Goal: Information Seeking & Learning: Find specific fact

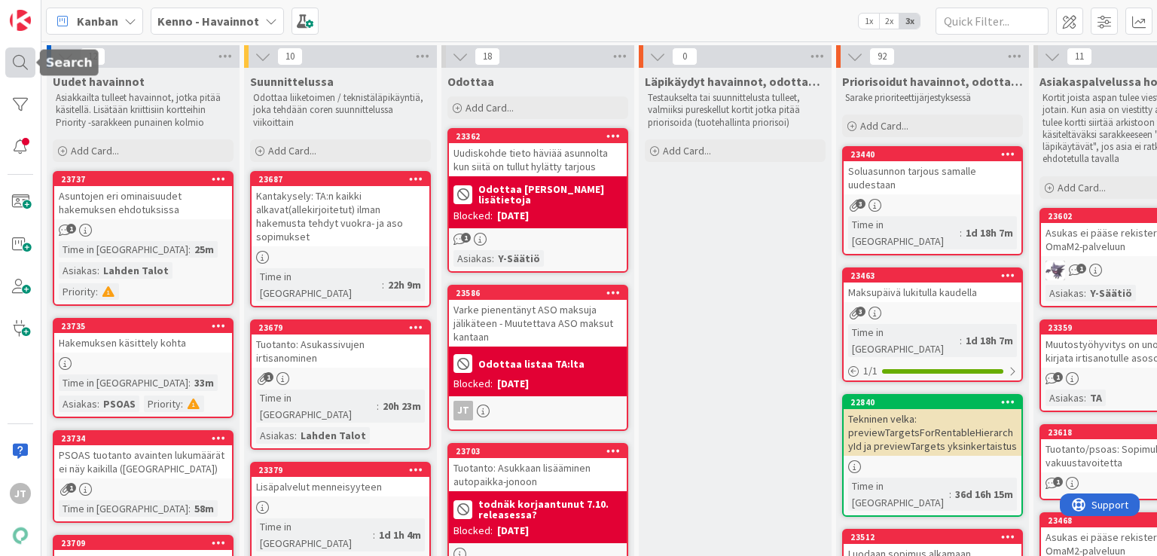
click at [16, 63] on div at bounding box center [20, 62] width 30 height 30
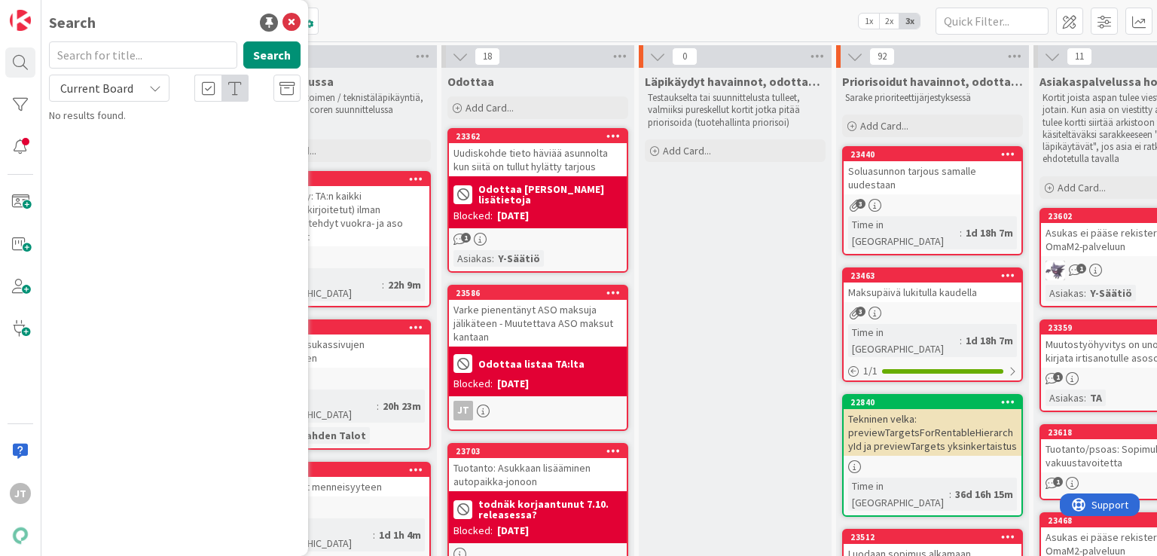
click at [123, 92] on span "Current Board" at bounding box center [96, 88] width 73 height 15
click at [103, 145] on span "All Boards" at bounding box center [135, 150] width 157 height 23
click at [159, 63] on input "text" at bounding box center [143, 54] width 188 height 27
paste input "20650"
type input "20650"
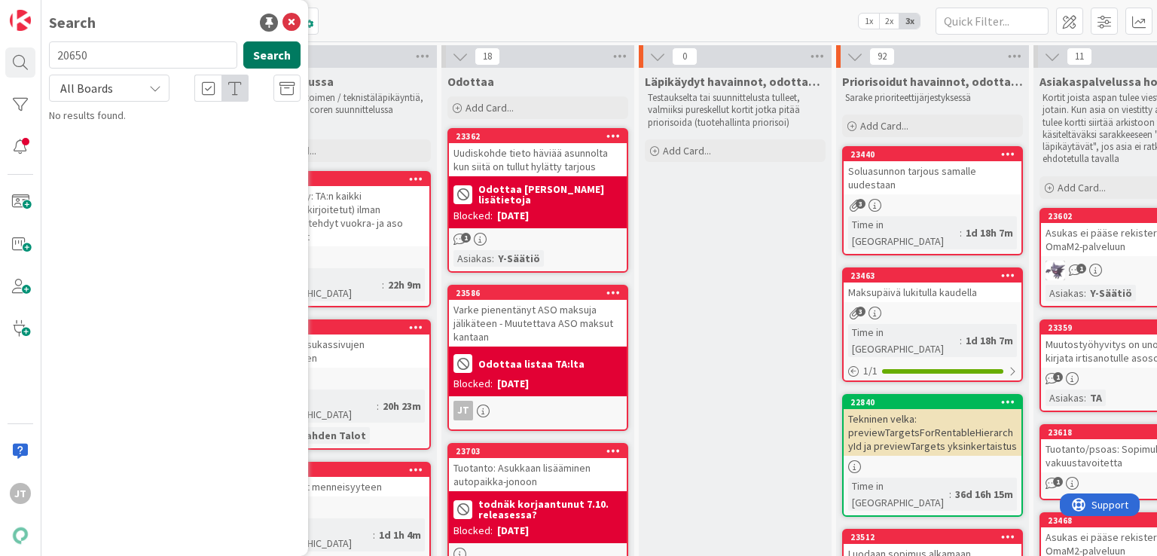
click at [285, 59] on button "Search" at bounding box center [271, 54] width 57 height 27
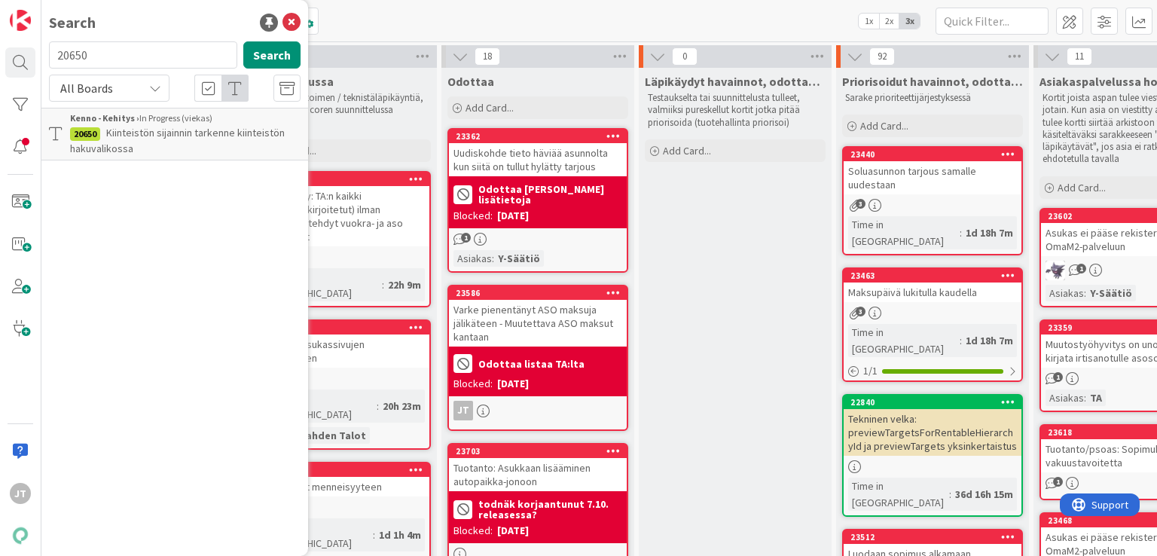
click at [184, 148] on p "Kiinteistön sijainnin tarkenne kiinteistön hakuvalikossa" at bounding box center [185, 141] width 231 height 32
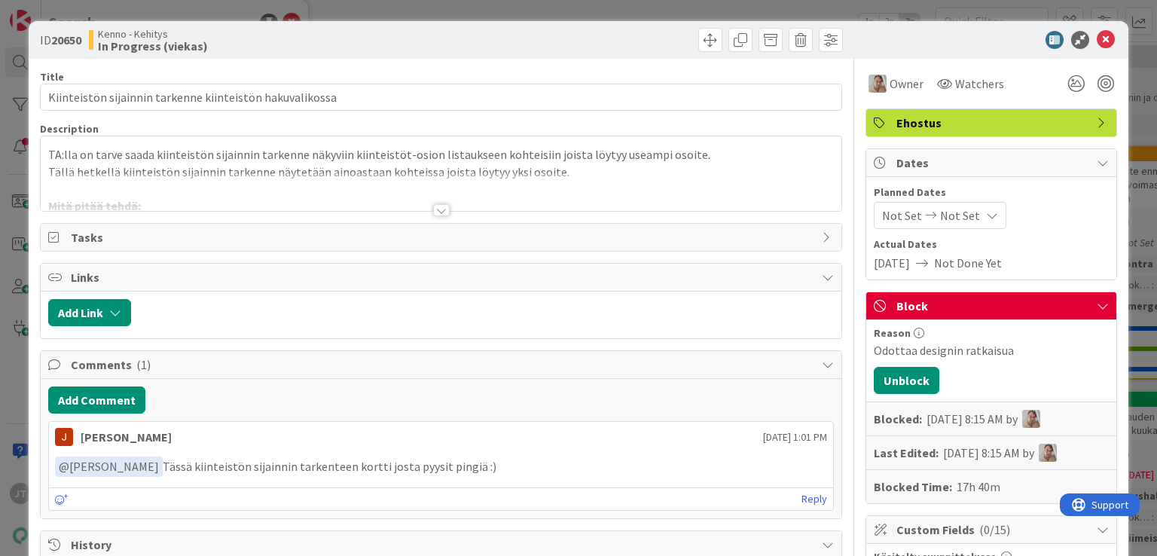
click at [436, 210] on div at bounding box center [441, 210] width 17 height 12
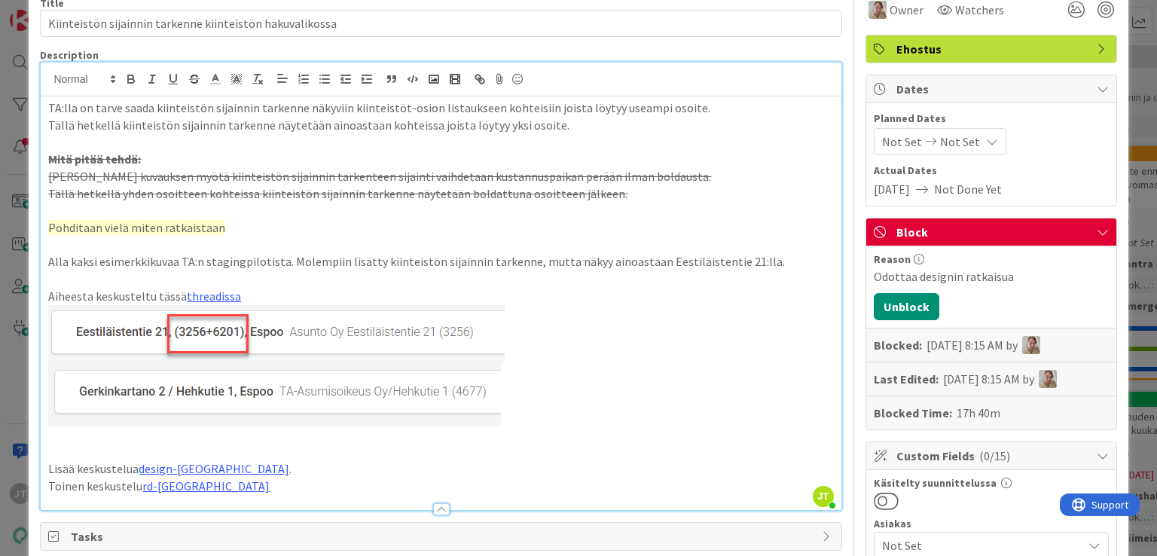
scroll to position [62, 0]
